Goal: Use online tool/utility: Use online tool/utility

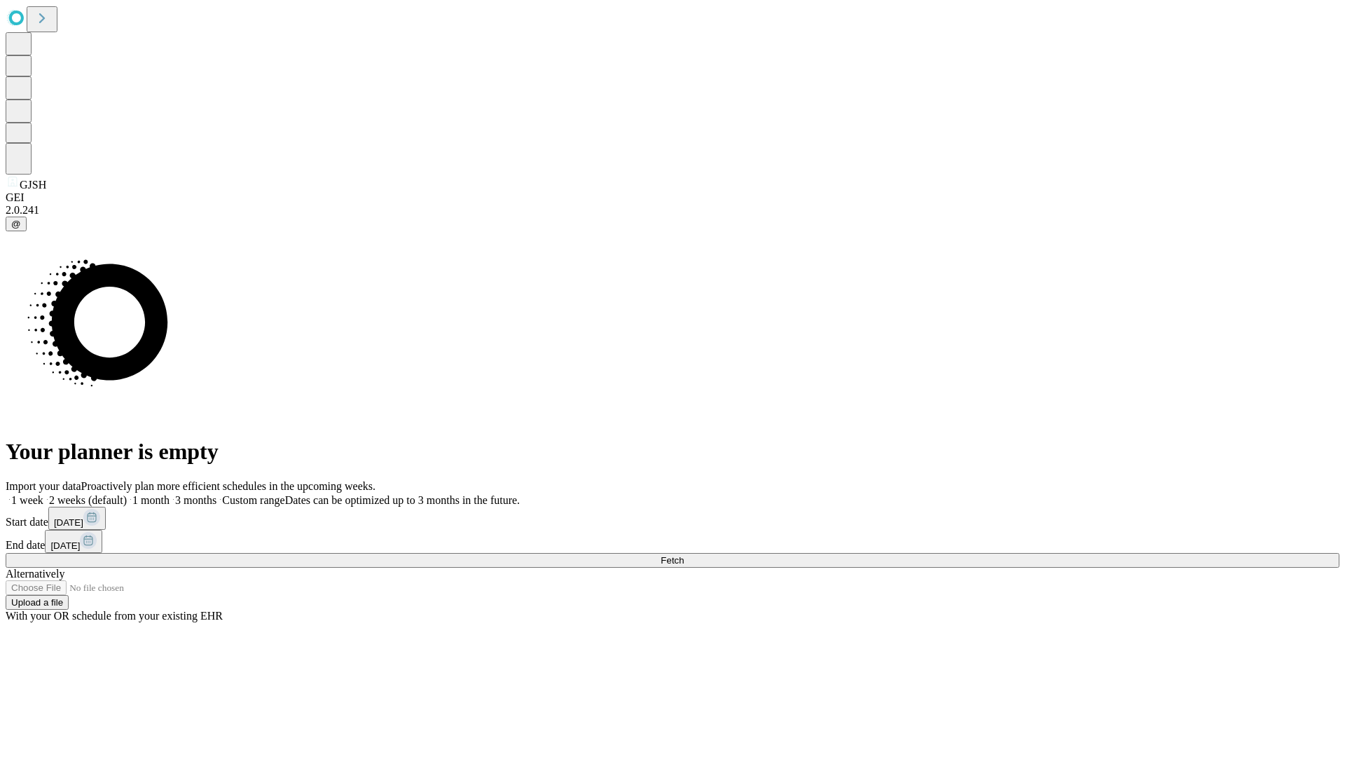
click at [684, 555] on span "Fetch" at bounding box center [672, 560] width 23 height 11
